Goal: Transaction & Acquisition: Purchase product/service

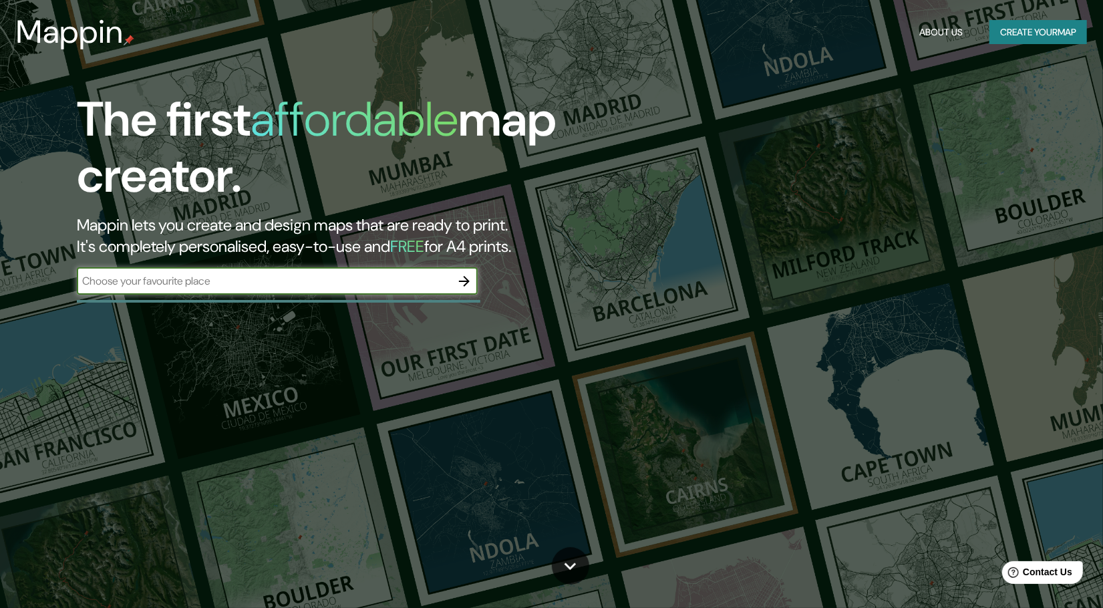
click at [293, 288] on input "text" at bounding box center [264, 280] width 374 height 15
type input "[GEOGRAPHIC_DATA]"
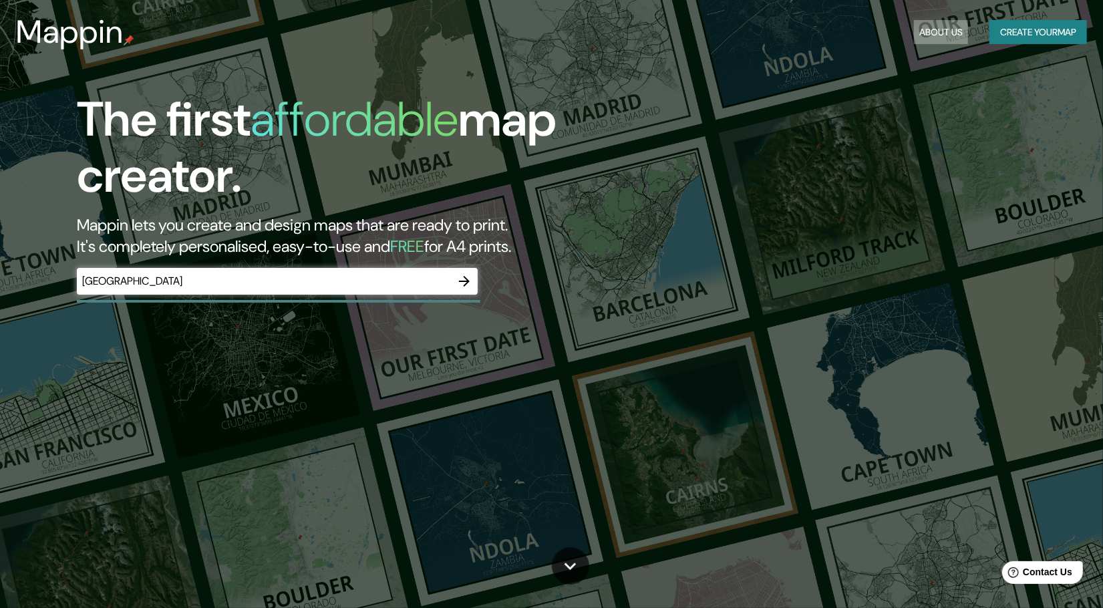
click at [940, 27] on button "About Us" at bounding box center [941, 32] width 54 height 25
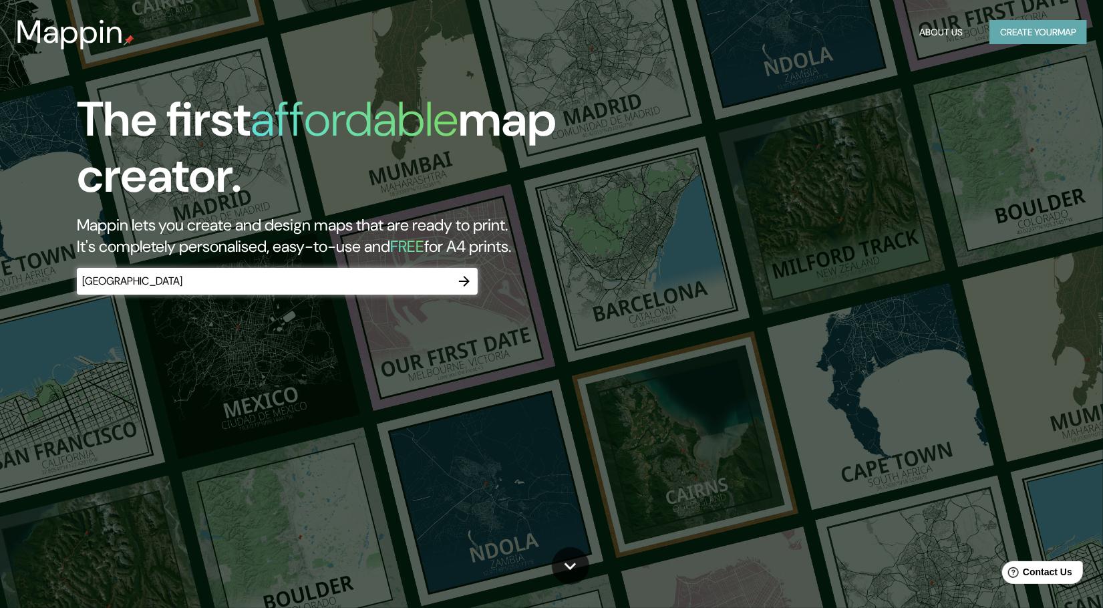
click at [998, 29] on button "Create your map" at bounding box center [1039, 32] width 98 height 25
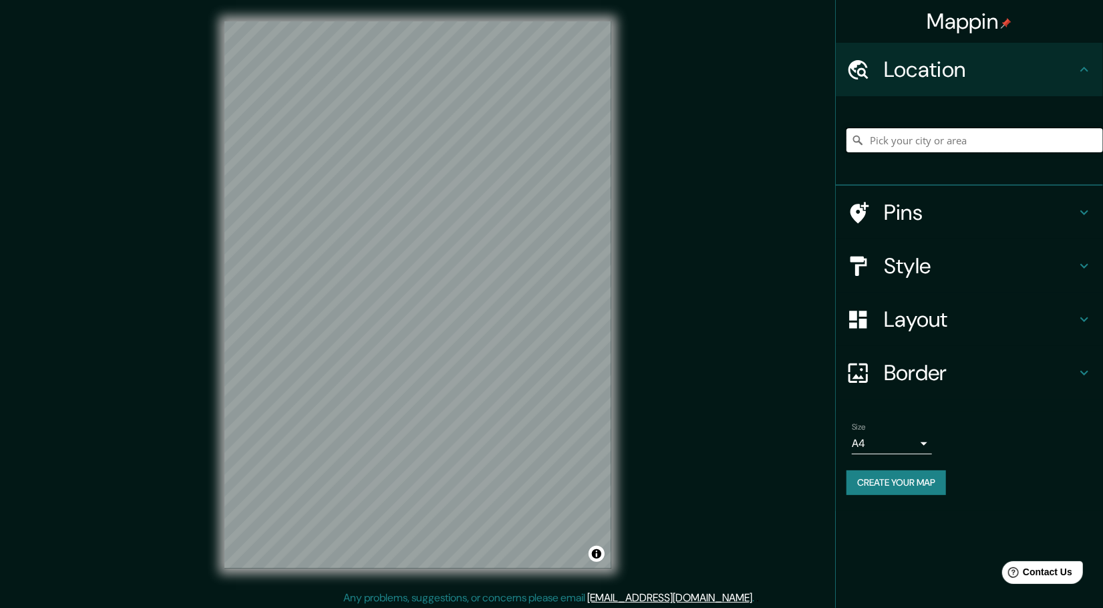
click at [927, 145] on input "Pick your city or area" at bounding box center [975, 140] width 257 height 24
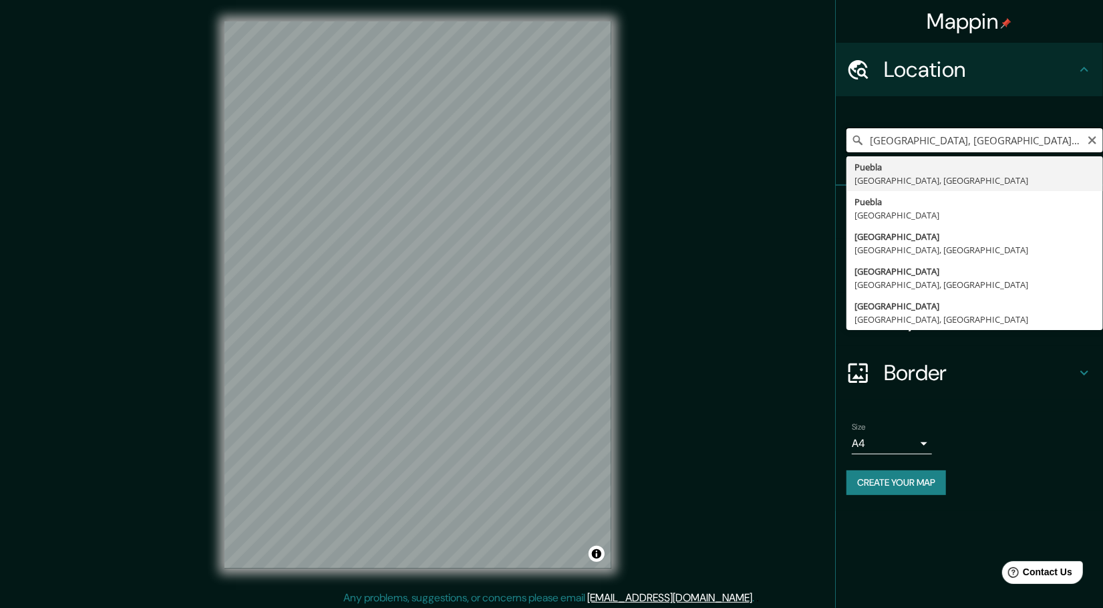
click at [1042, 142] on input "[GEOGRAPHIC_DATA], [GEOGRAPHIC_DATA], [GEOGRAPHIC_DATA]" at bounding box center [975, 140] width 257 height 24
type input "P"
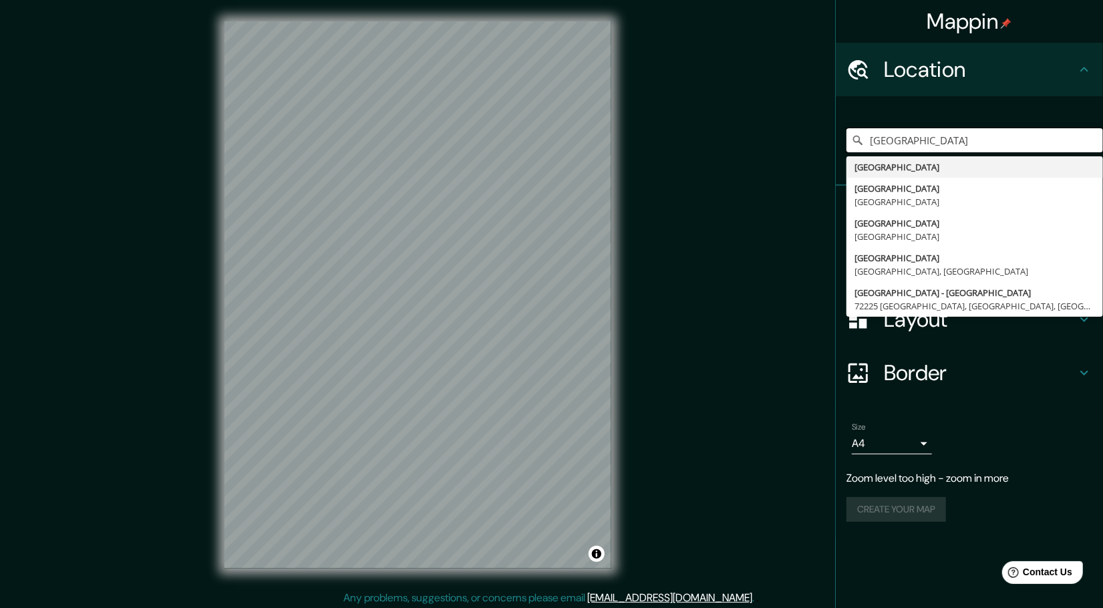
type input "[GEOGRAPHIC_DATA]"
